Goal: Task Accomplishment & Management: Manage account settings

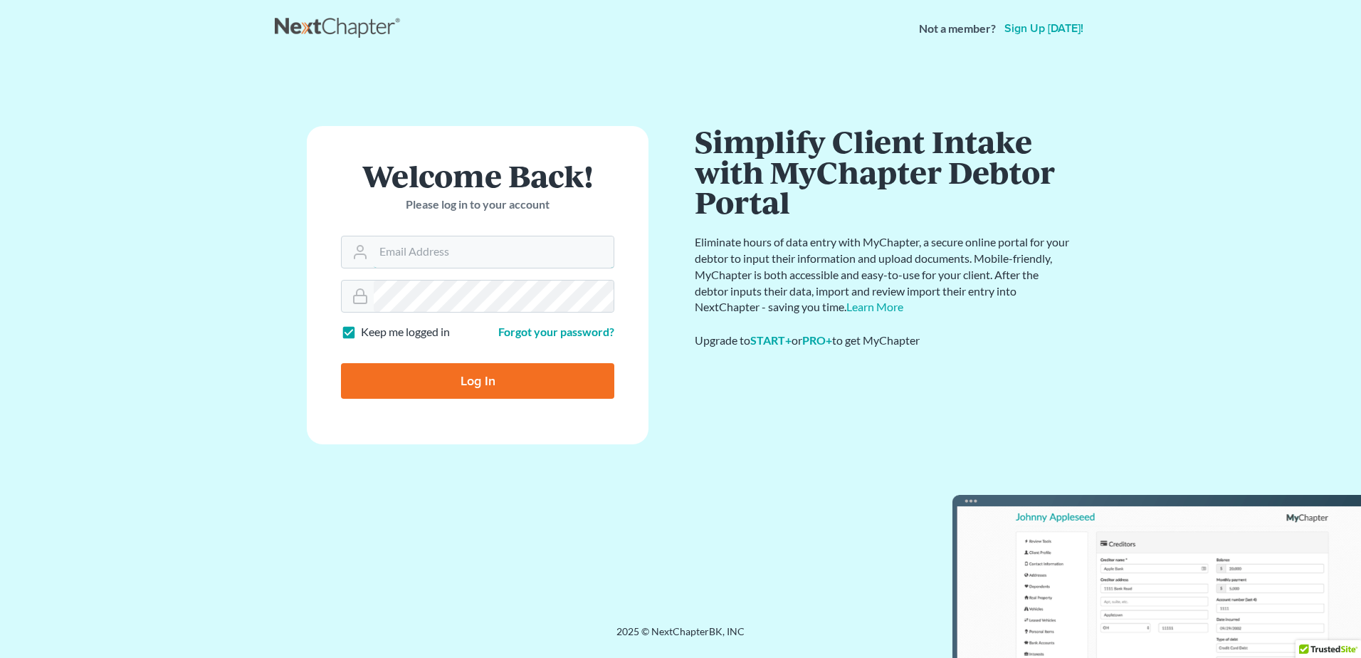
type input "[PERSON_NAME][EMAIL_ADDRESS][DOMAIN_NAME]"
click at [465, 377] on input "Log In" at bounding box center [477, 381] width 273 height 36
type input "Thinking..."
